Goal: Check status: Check status

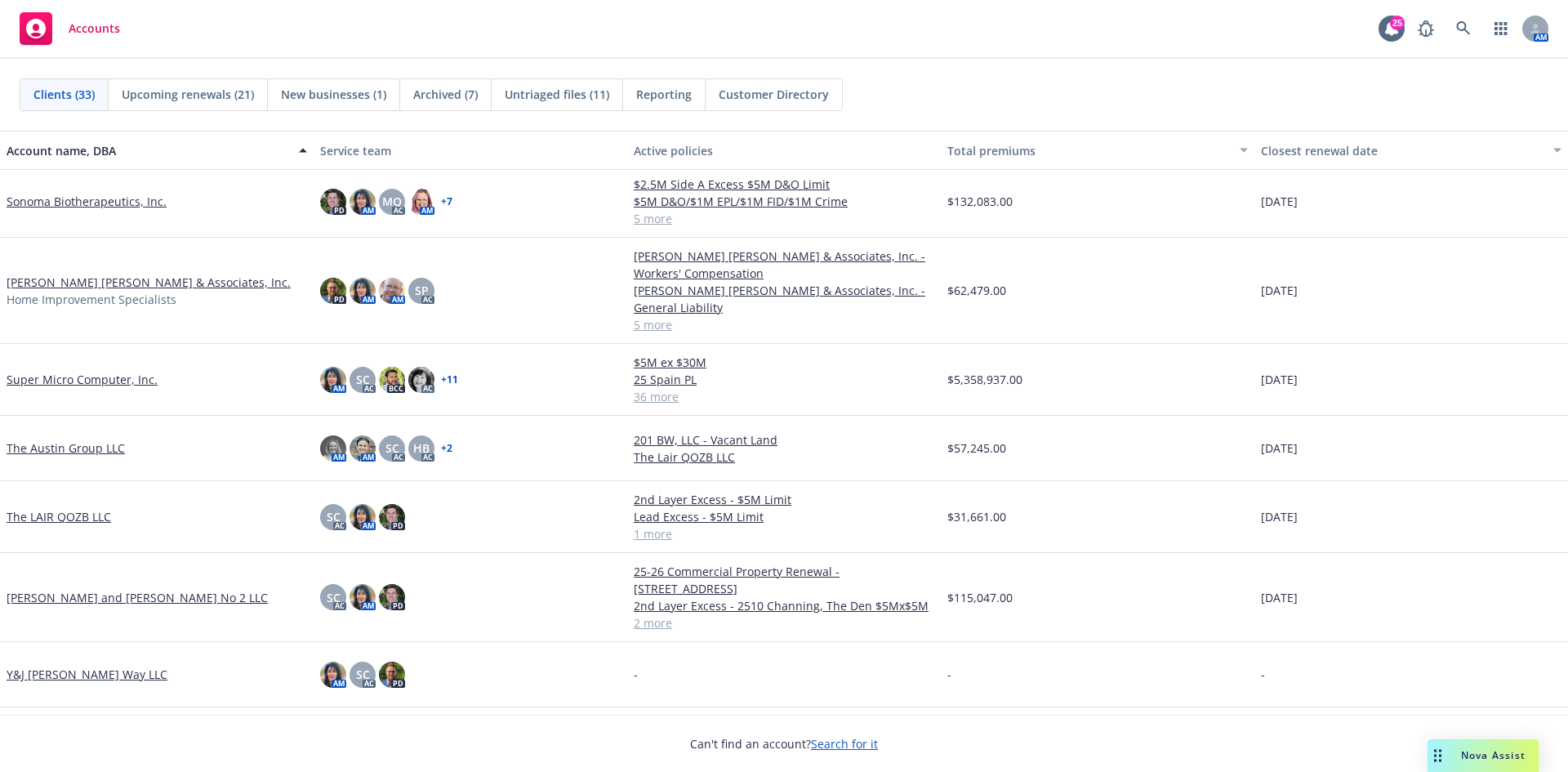
scroll to position [1678, 0]
click at [94, 277] on link "[PERSON_NAME] [PERSON_NAME] & Associates, Inc." at bounding box center [149, 282] width 285 height 17
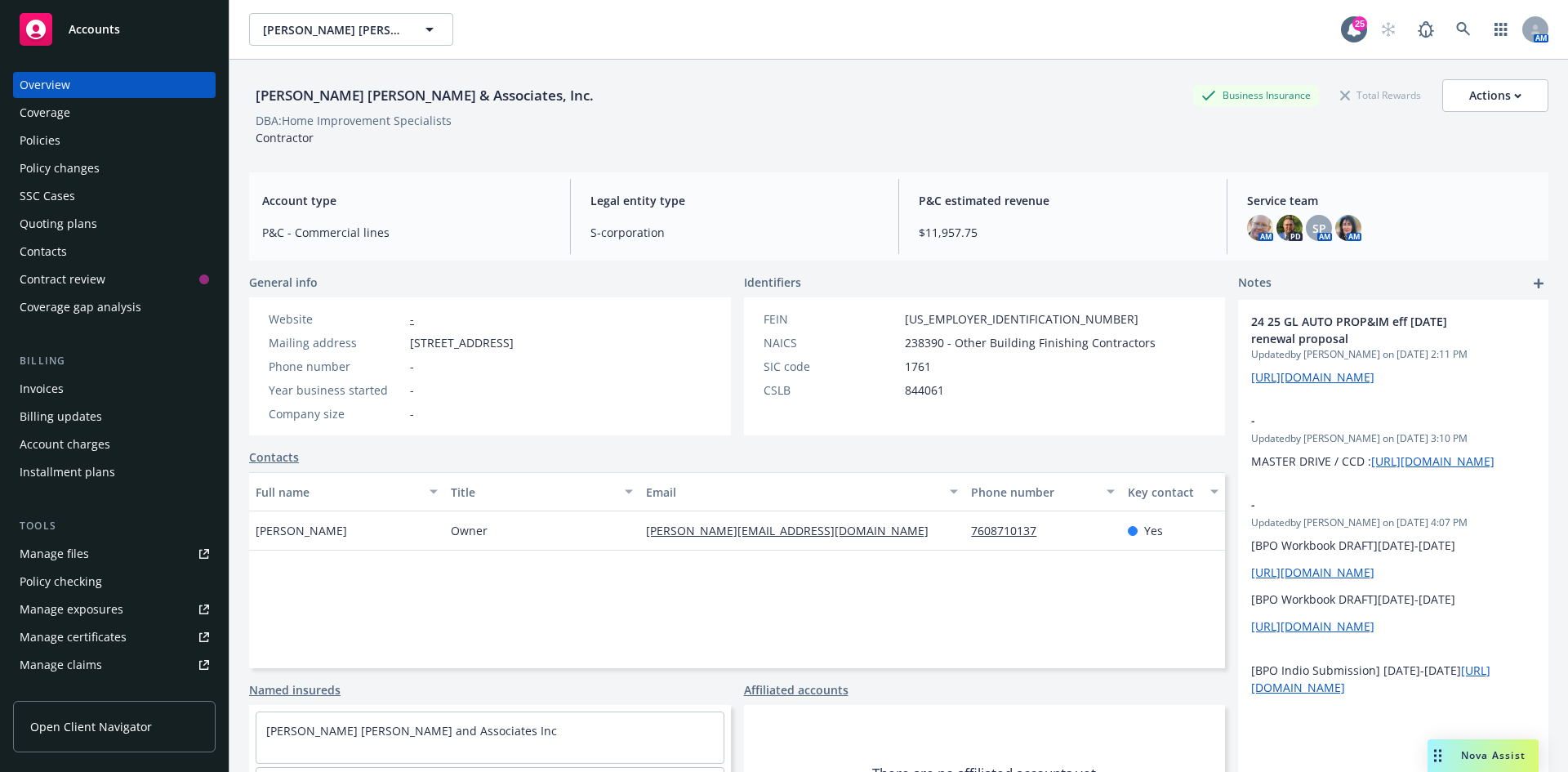
click at [157, 143] on div "Policies" at bounding box center [114, 140] width 189 height 26
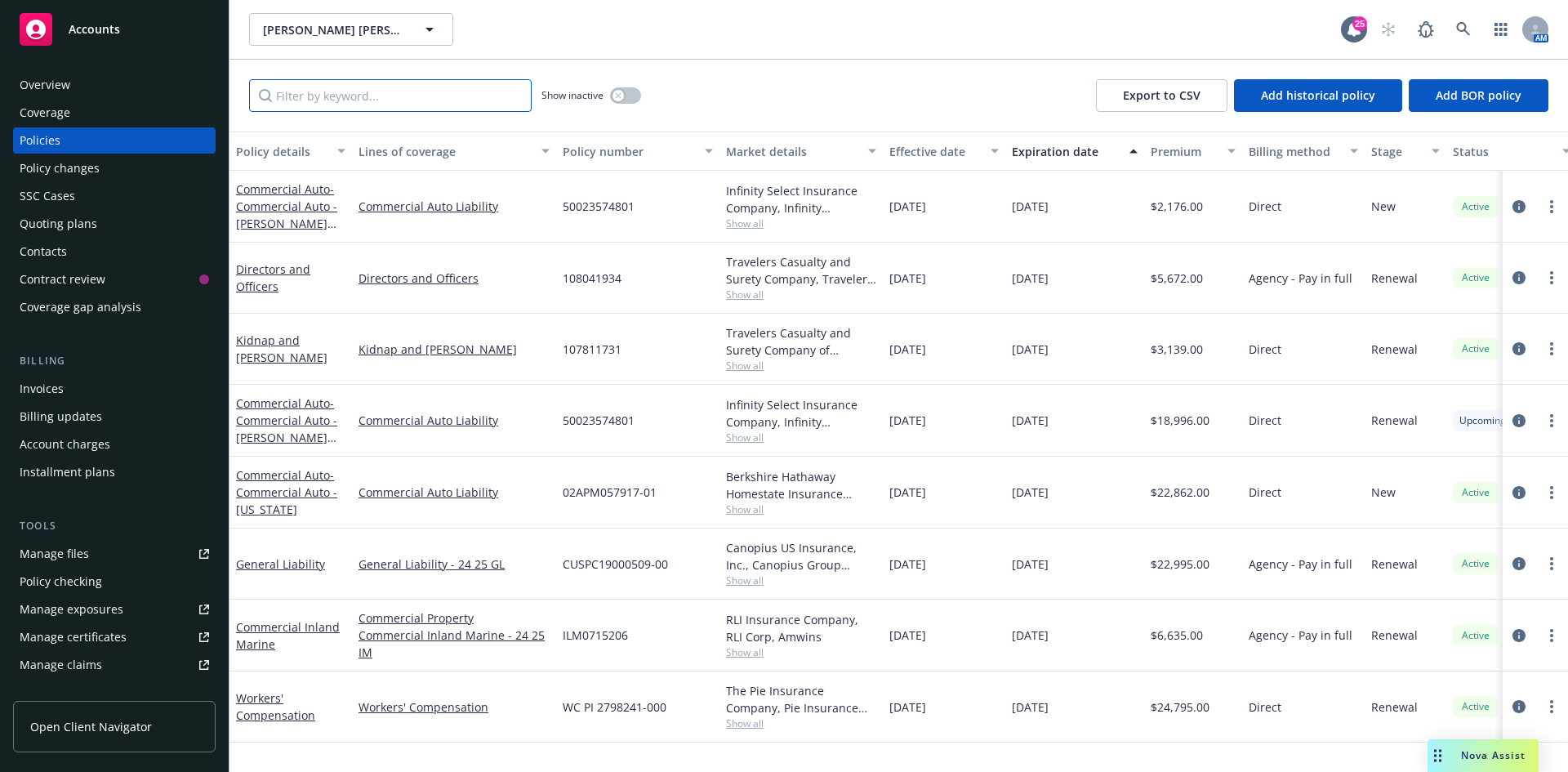
click at [383, 105] on input "Filter by keyword..." at bounding box center [390, 95] width 283 height 33
paste input "AES123233601"
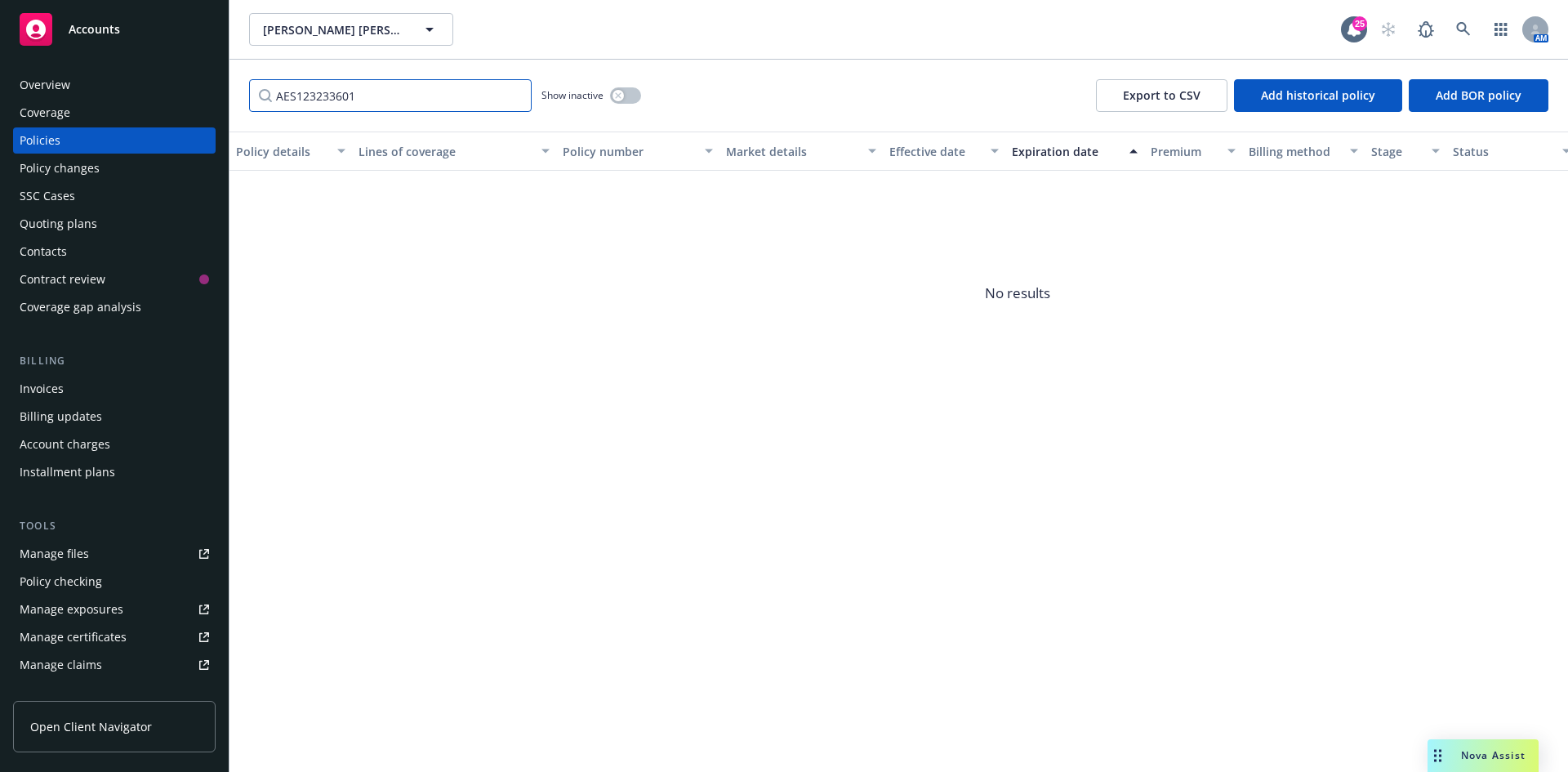
type input "AES123233601"
click at [632, 87] on button "button" at bounding box center [625, 95] width 31 height 16
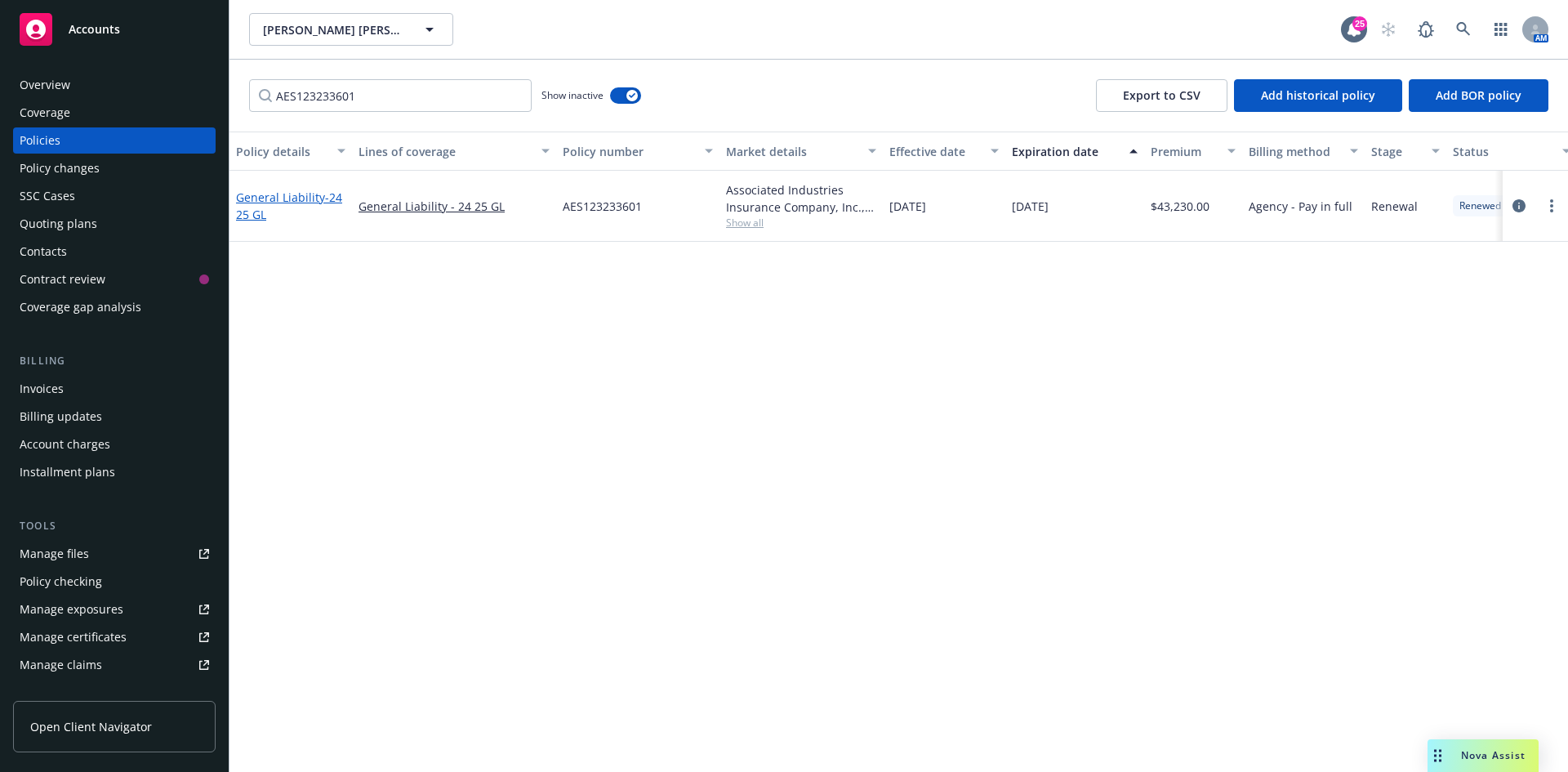
click at [294, 195] on link "General Liability - 24 25 GL" at bounding box center [288, 205] width 106 height 33
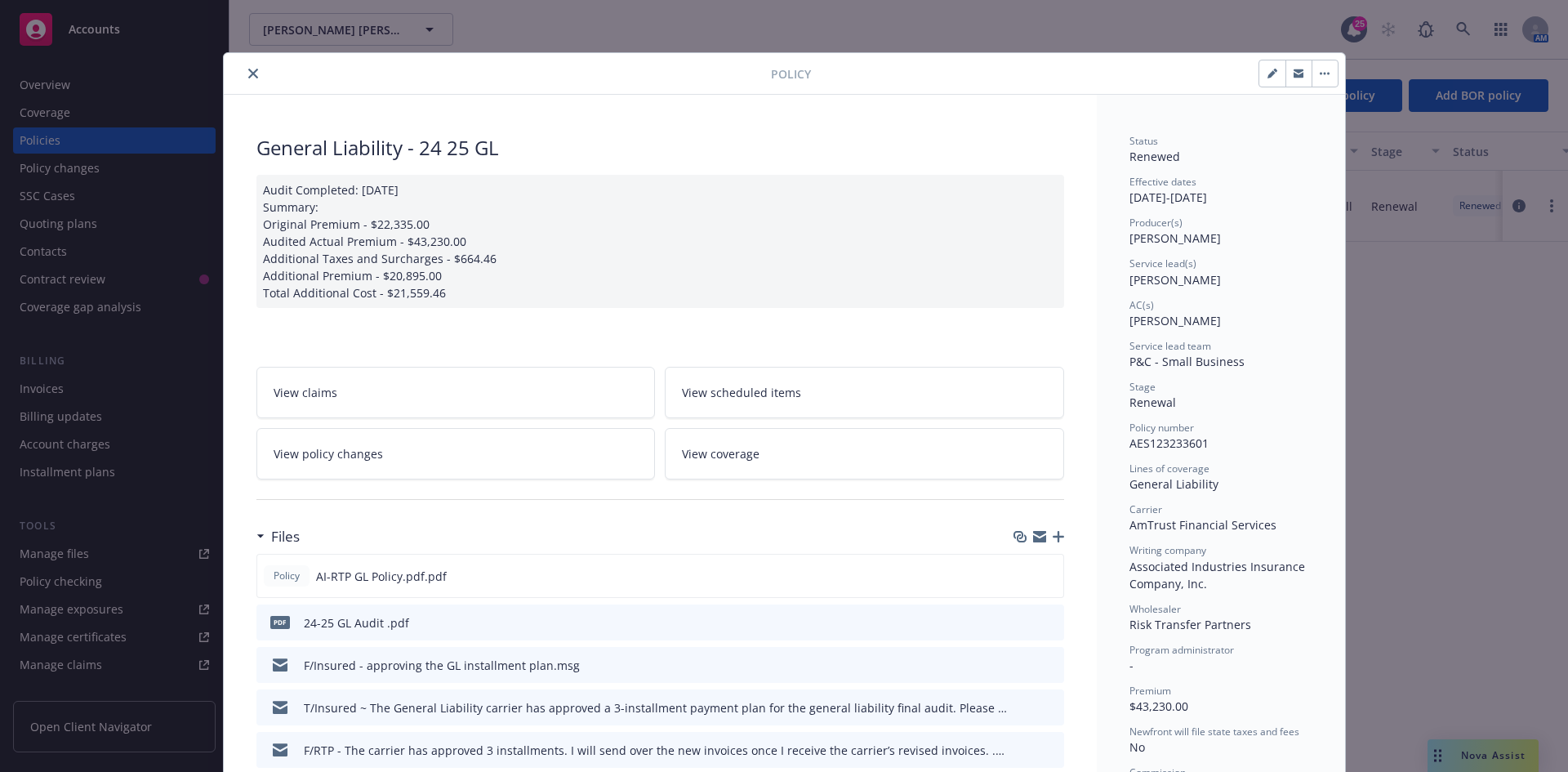
click at [397, 438] on link "View policy changes" at bounding box center [455, 454] width 399 height 52
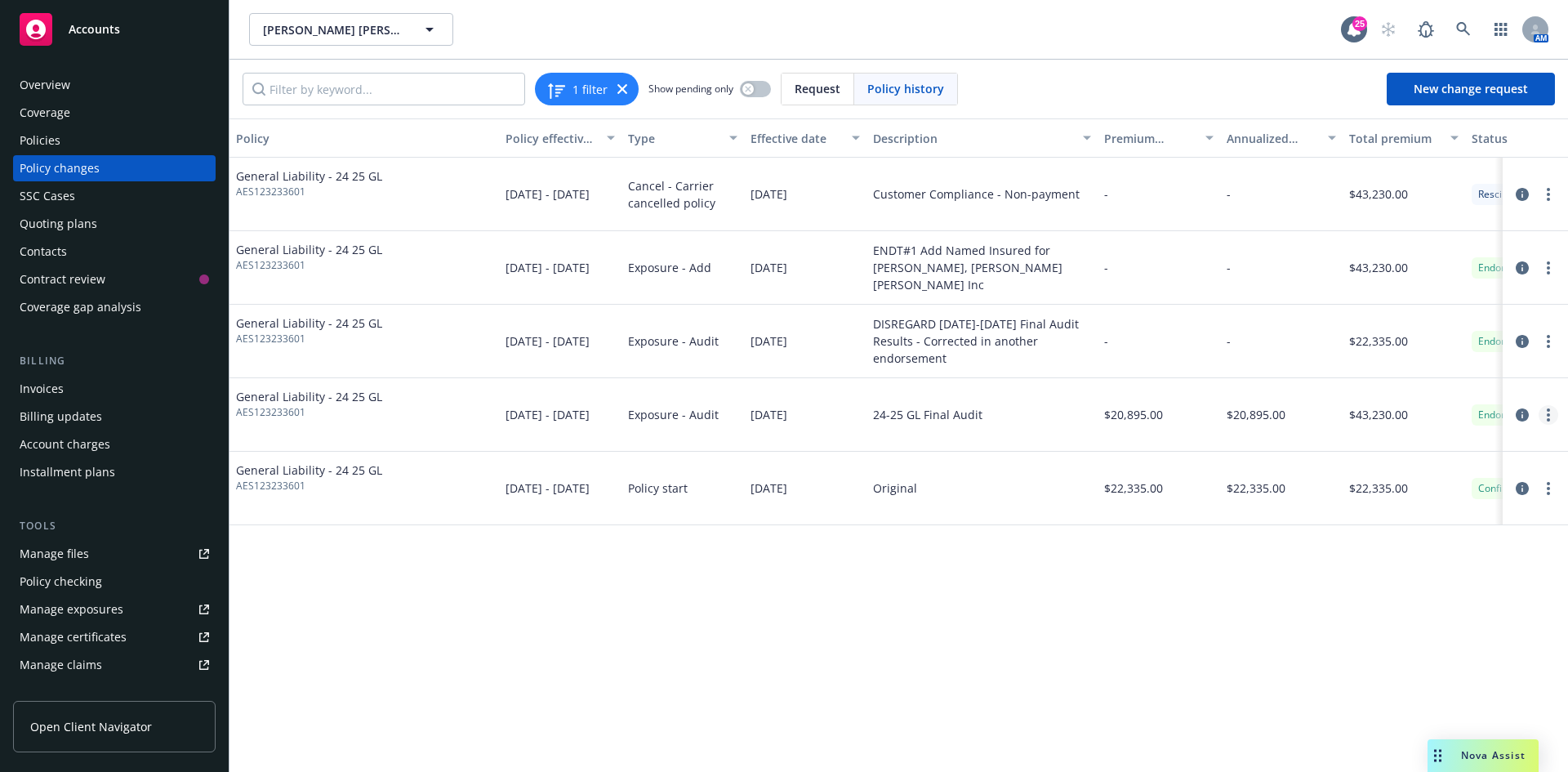
click at [1541, 413] on link "more" at bounding box center [1548, 414] width 20 height 20
click at [1525, 408] on icon "circleInformation" at bounding box center [1522, 414] width 13 height 13
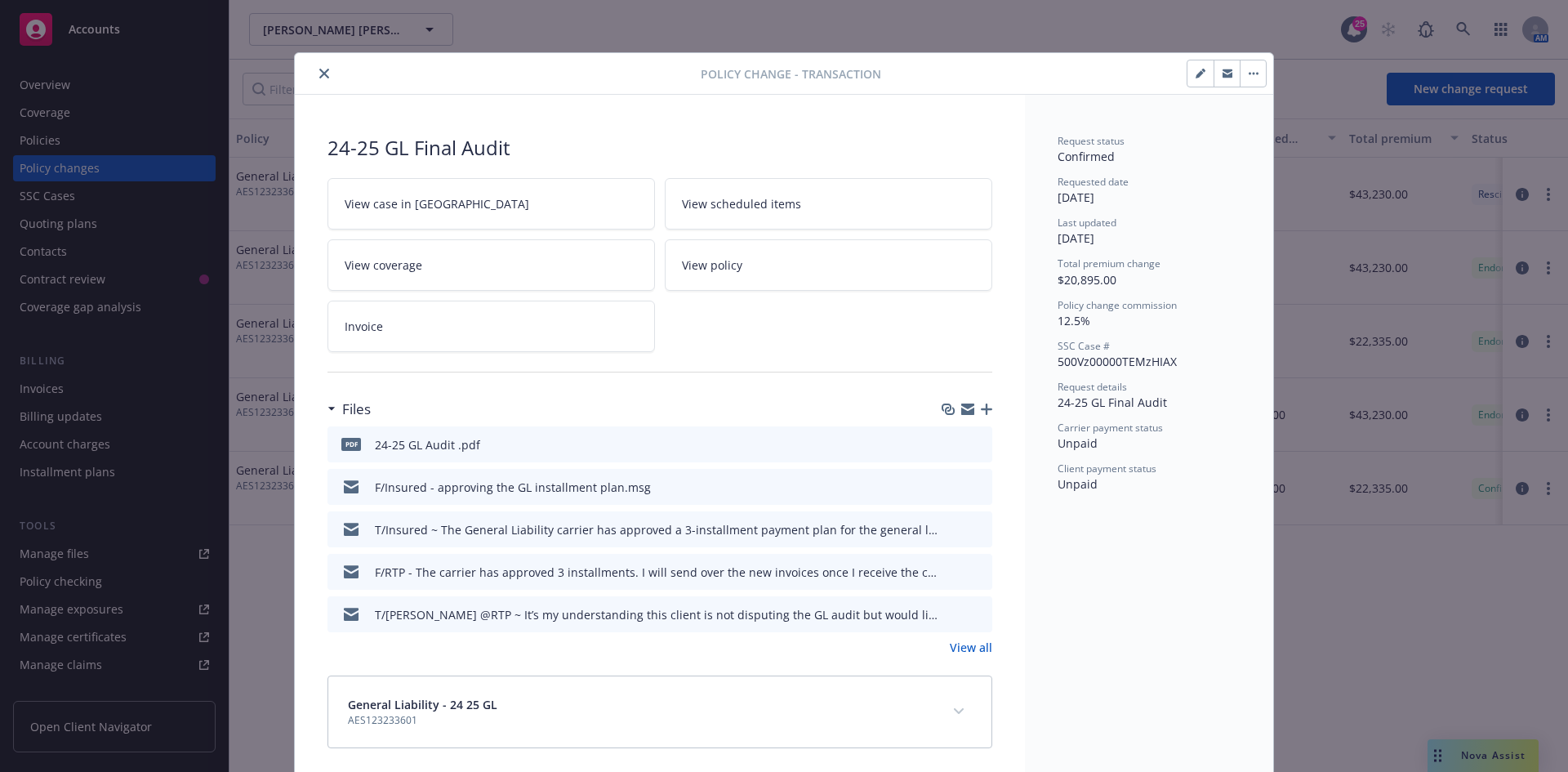
click at [961, 644] on link "View all" at bounding box center [971, 647] width 43 height 17
